Goal: Check status: Check status

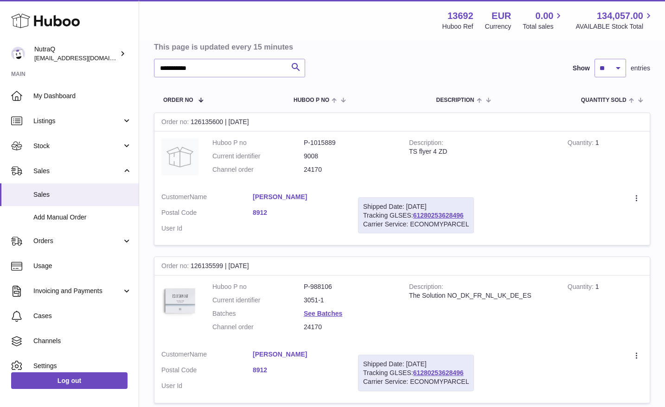
click at [270, 199] on link "Elsa Basalo" at bounding box center [298, 197] width 91 height 9
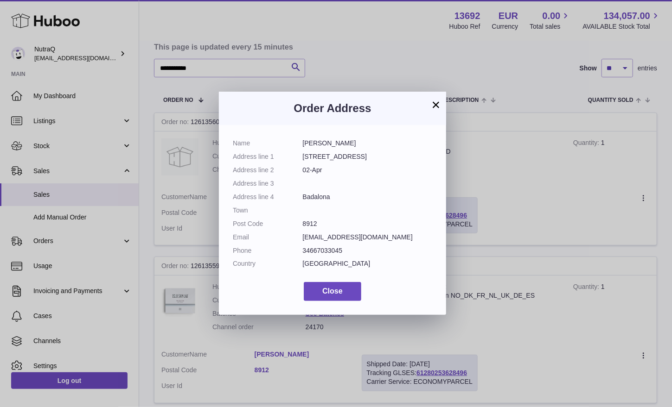
click at [270, 199] on dt "Address line 4" at bounding box center [268, 197] width 70 height 9
click at [316, 197] on dd "Badalona" at bounding box center [368, 197] width 130 height 9
click at [438, 106] on button "×" at bounding box center [435, 104] width 11 height 11
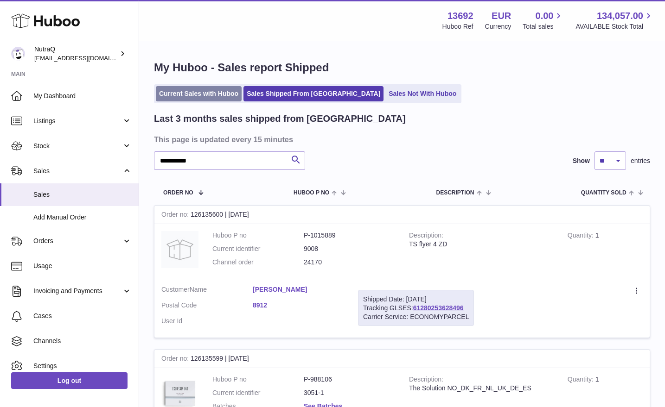
click at [213, 93] on link "Current Sales with Huboo" at bounding box center [199, 93] width 86 height 15
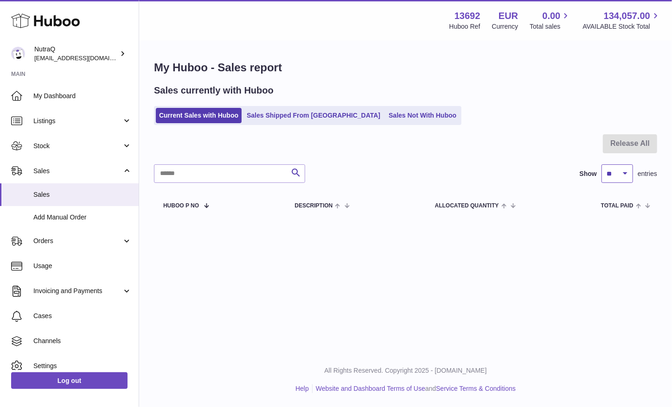
click at [628, 171] on select "** ** ** ***" at bounding box center [617, 174] width 32 height 19
select select "**"
click at [601, 165] on select "** ** ** ***" at bounding box center [617, 174] width 32 height 19
click at [193, 207] on span "Huboo P no" at bounding box center [181, 206] width 36 height 6
click at [308, 204] on span "Description" at bounding box center [313, 206] width 38 height 6
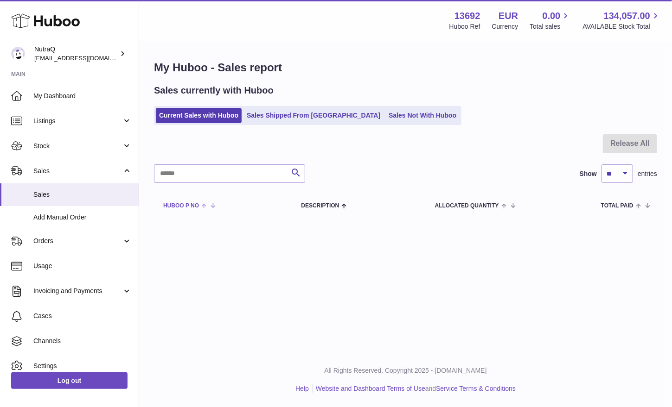
click at [181, 207] on span "Huboo P no" at bounding box center [181, 206] width 36 height 6
click at [451, 206] on span "ALLOCATED Quantity" at bounding box center [467, 206] width 64 height 6
click at [617, 205] on span "Total paid" at bounding box center [617, 206] width 32 height 6
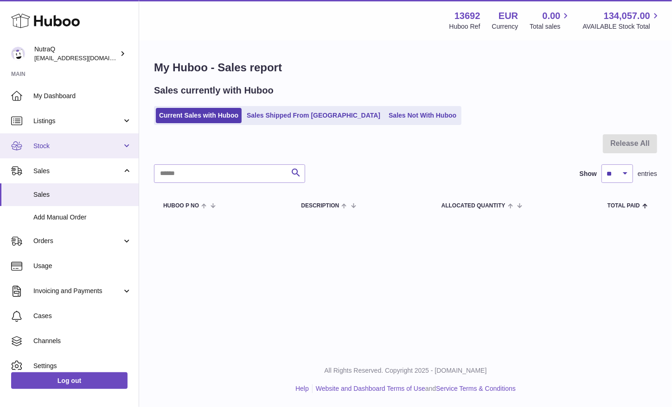
click at [76, 147] on span "Stock" at bounding box center [77, 146] width 89 height 9
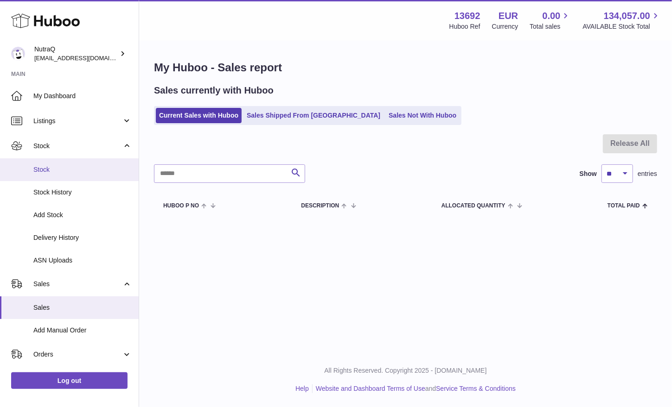
click at [60, 162] on link "Stock" at bounding box center [69, 170] width 139 height 23
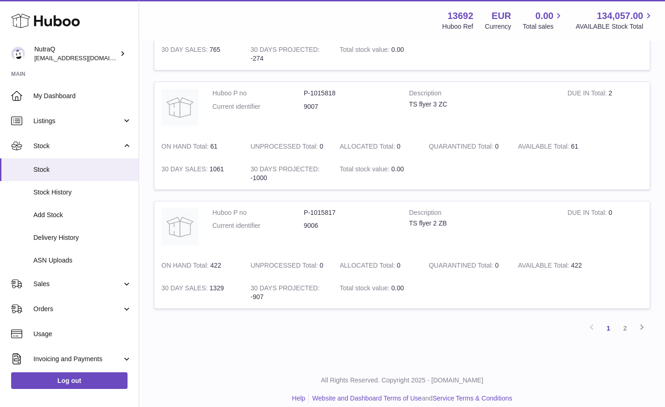
scroll to position [1031, 0]
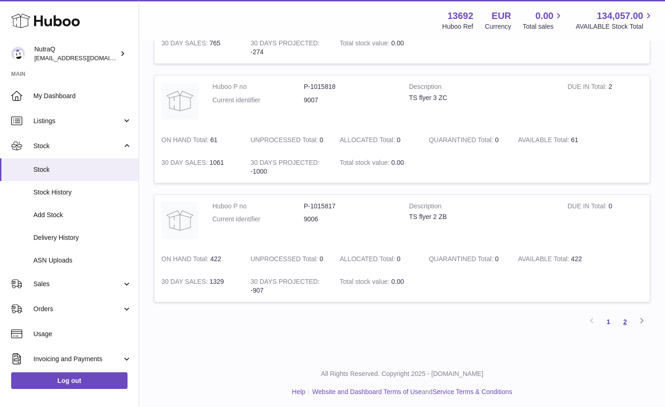
click at [626, 320] on link "2" at bounding box center [624, 322] width 17 height 17
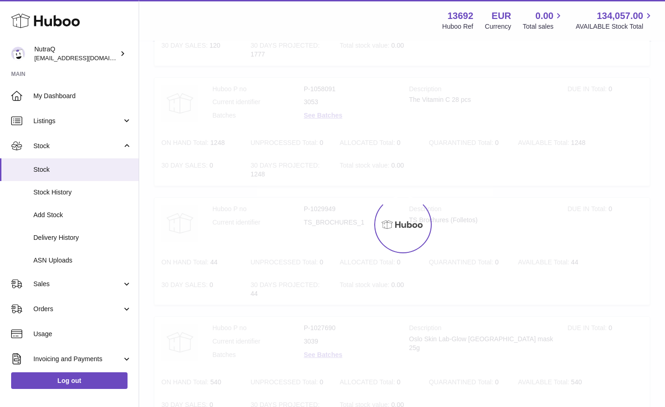
scroll to position [42, 0]
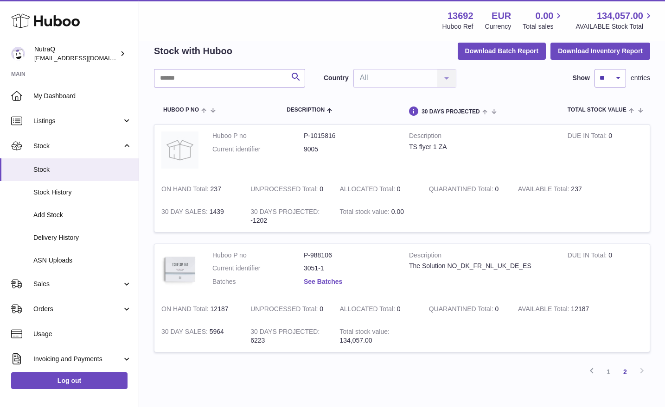
click at [333, 284] on link "See Batches" at bounding box center [323, 281] width 38 height 7
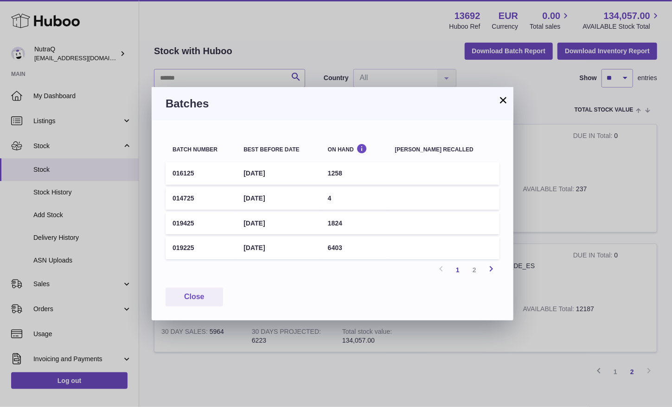
click at [492, 269] on icon at bounding box center [490, 269] width 11 height 12
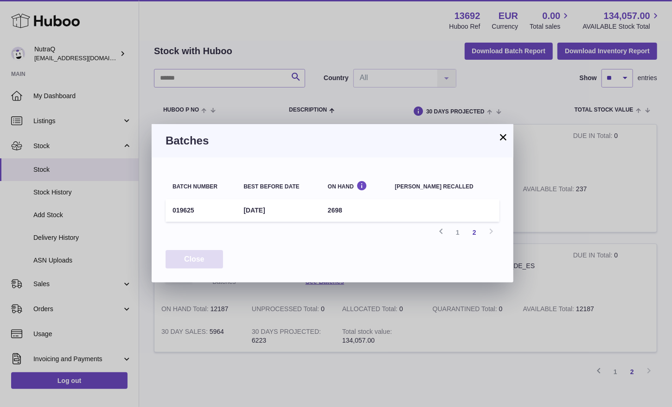
click at [205, 261] on button "Close" at bounding box center [193, 259] width 57 height 19
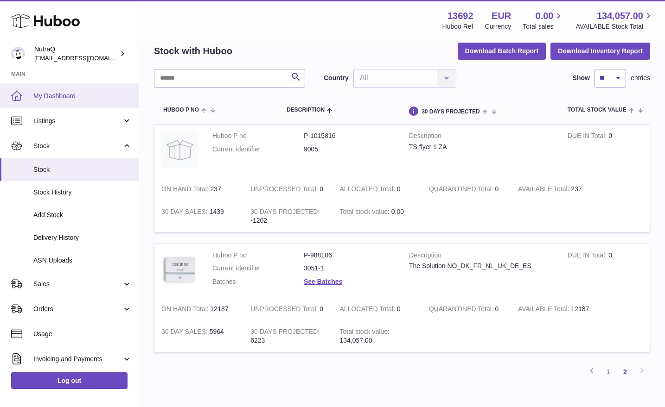
click at [72, 99] on span "My Dashboard" at bounding box center [82, 96] width 98 height 9
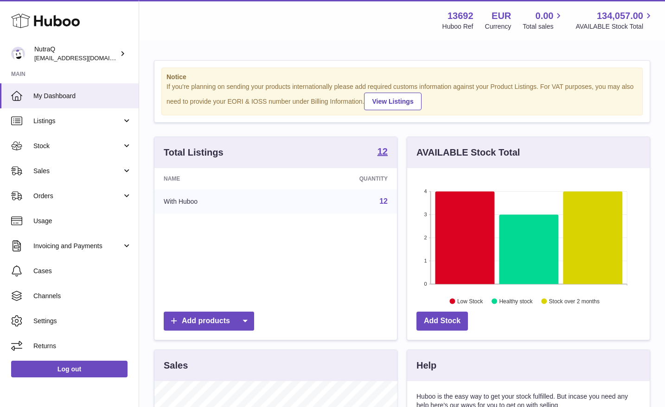
click at [385, 203] on link "12" at bounding box center [383, 201] width 8 height 8
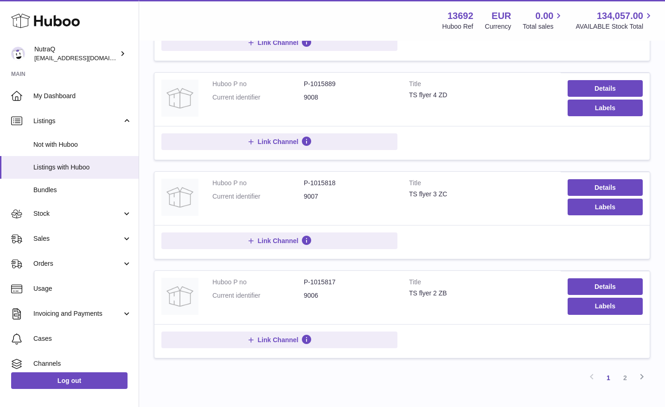
scroll to position [888, 0]
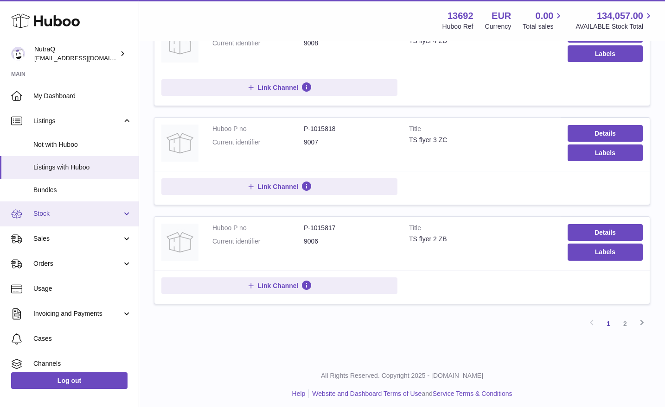
click at [63, 215] on span "Stock" at bounding box center [77, 213] width 89 height 9
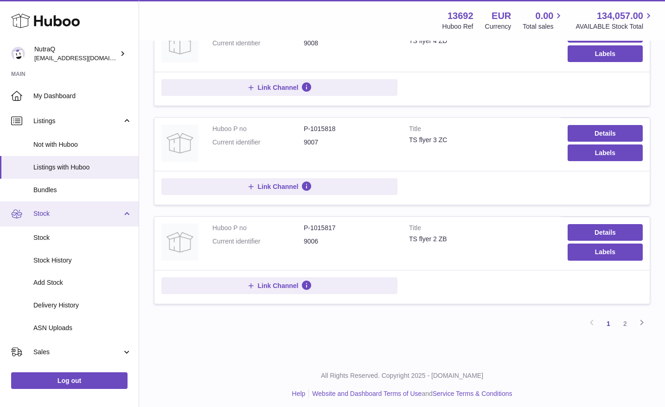
click at [63, 215] on span "Stock" at bounding box center [77, 213] width 89 height 9
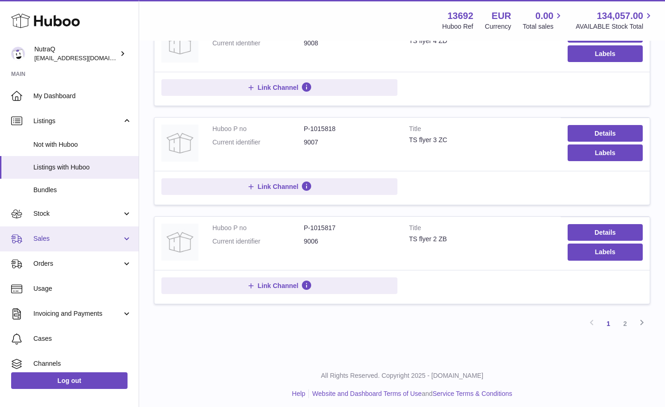
click at [68, 235] on span "Sales" at bounding box center [77, 239] width 89 height 9
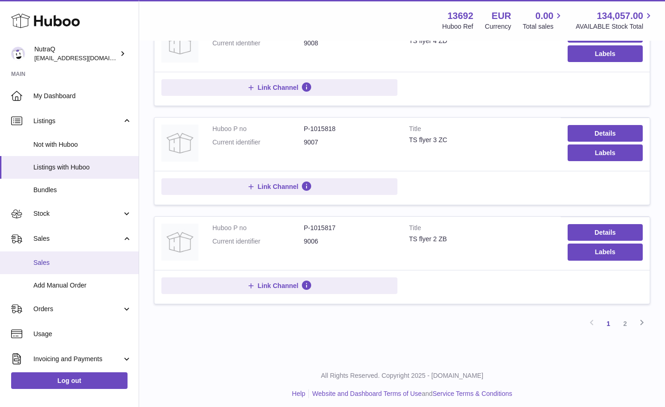
click at [67, 260] on span "Sales" at bounding box center [82, 263] width 98 height 9
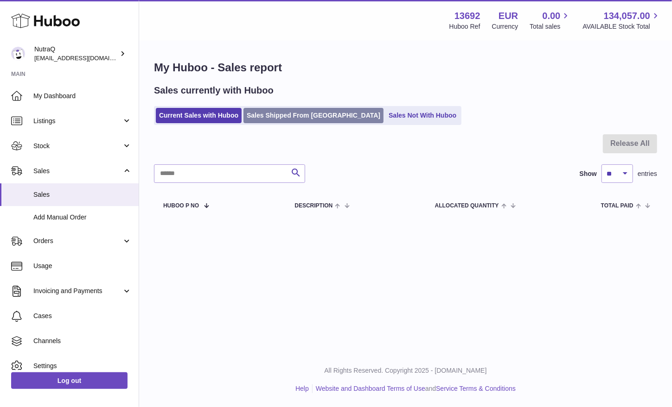
click at [263, 117] on link "Sales Shipped From [GEOGRAPHIC_DATA]" at bounding box center [313, 115] width 140 height 15
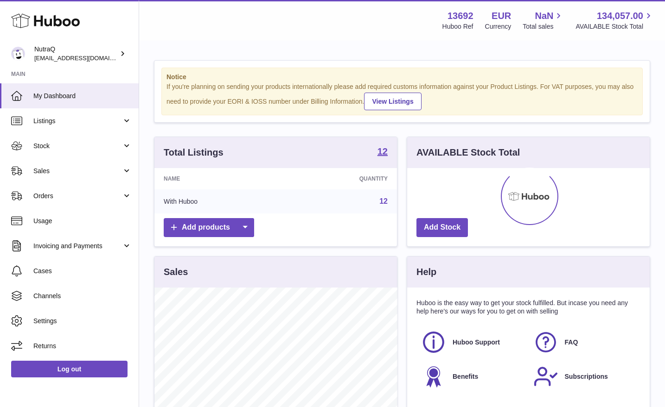
scroll to position [145, 242]
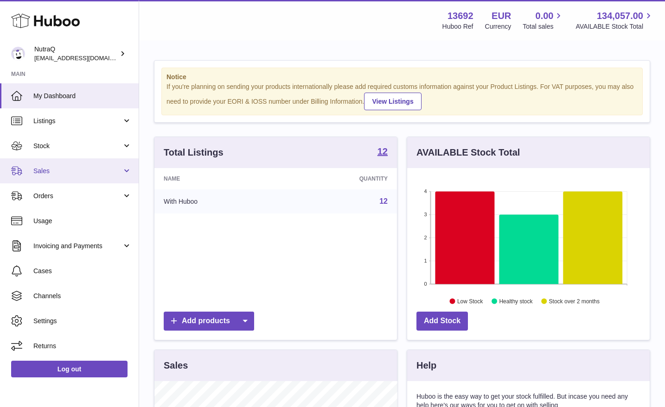
click at [100, 172] on span "Sales" at bounding box center [77, 171] width 89 height 9
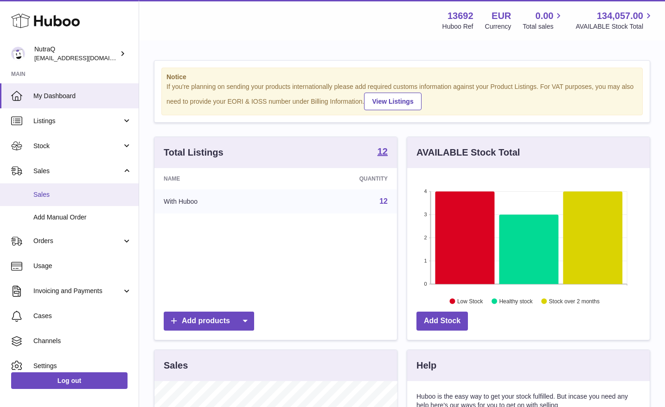
click at [90, 198] on span "Sales" at bounding box center [82, 194] width 98 height 9
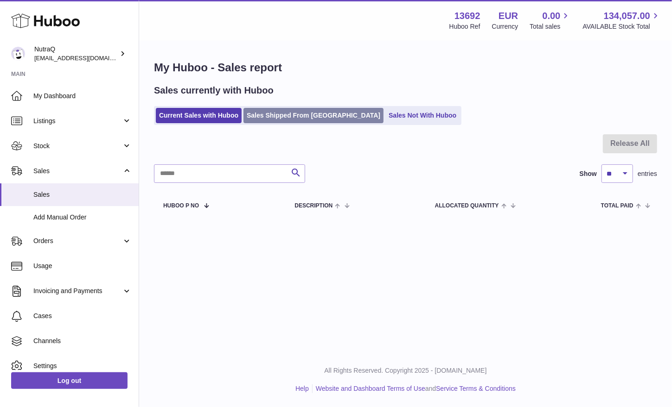
click at [286, 110] on link "Sales Shipped From [GEOGRAPHIC_DATA]" at bounding box center [313, 115] width 140 height 15
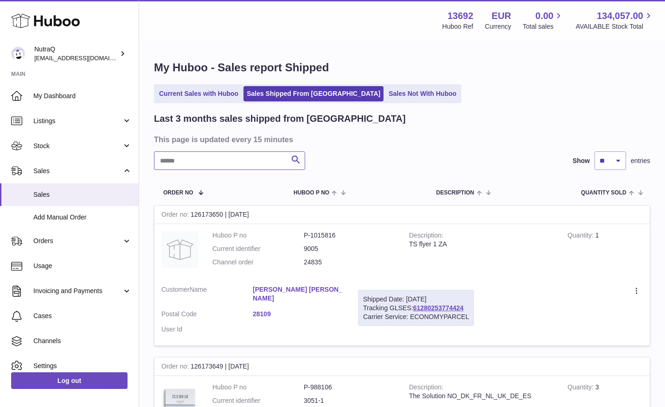
click at [224, 157] on input "text" at bounding box center [229, 161] width 151 height 19
paste input "**********"
type input "**********"
click at [456, 306] on link "61280253650952" at bounding box center [438, 308] width 51 height 7
